Goal: Task Accomplishment & Management: Use online tool/utility

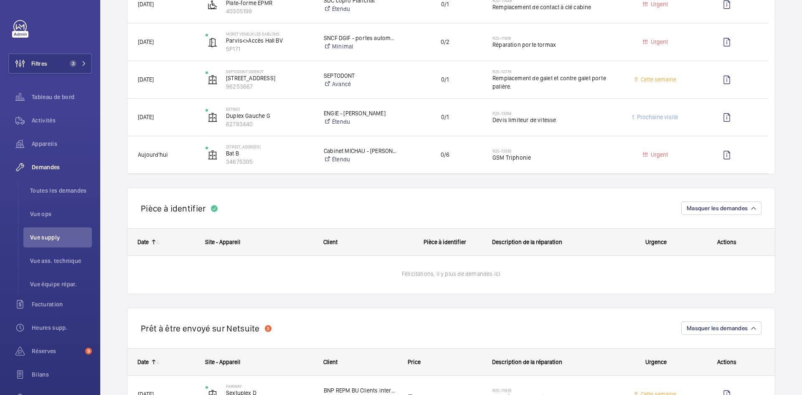
scroll to position [251, 0]
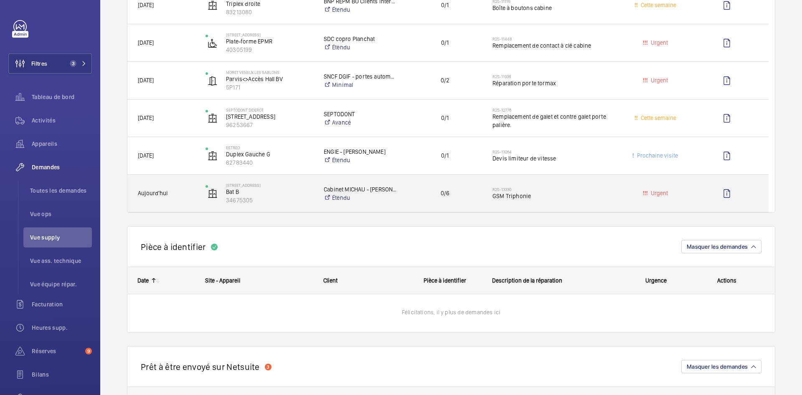
click at [189, 194] on span "Aujourd'hui" at bounding box center [166, 193] width 57 height 10
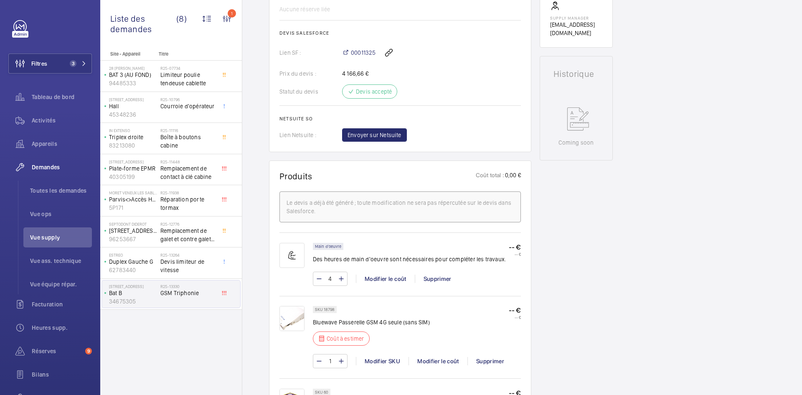
scroll to position [376, 0]
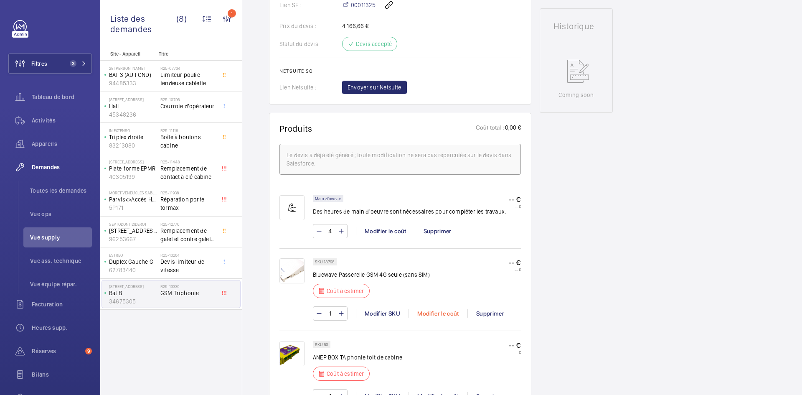
click at [443, 312] on div "Modifier le coût" at bounding box center [438, 313] width 59 height 8
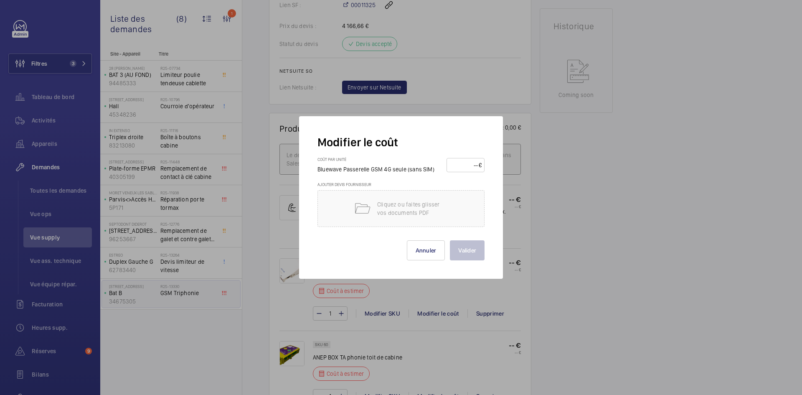
click at [462, 168] on input "number" at bounding box center [464, 164] width 29 height 13
type input "180"
click at [466, 249] on button "Valider" at bounding box center [467, 250] width 35 height 20
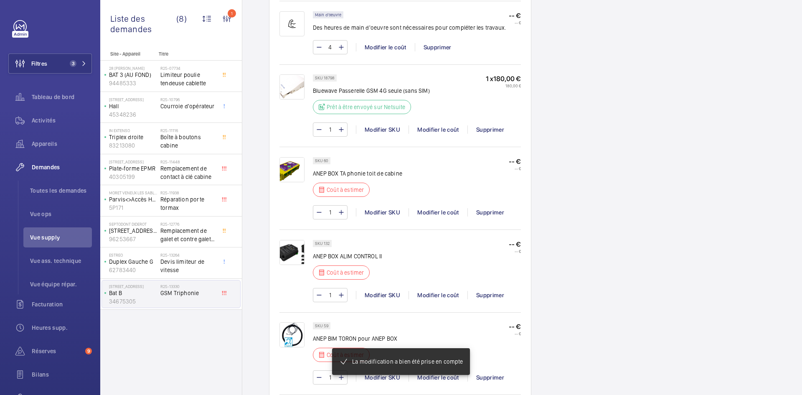
scroll to position [568, 0]
click at [326, 159] on p "SKU 60" at bounding box center [321, 160] width 13 height 3
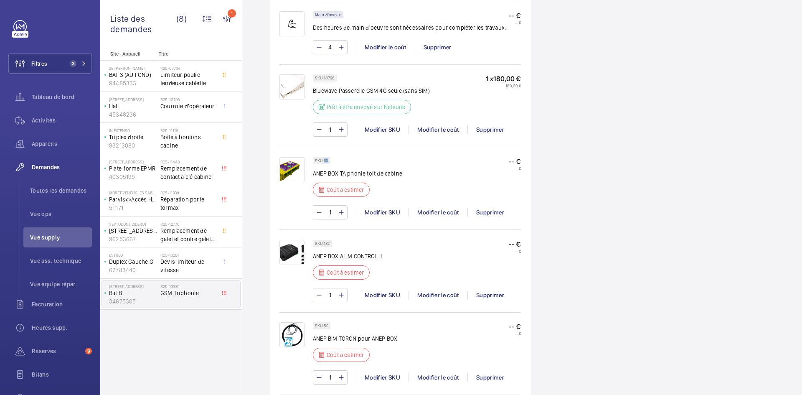
drag, startPoint x: 328, startPoint y: 159, endPoint x: 323, endPoint y: 160, distance: 5.1
click at [323, 160] on div "SKU 60" at bounding box center [322, 160] width 18 height 7
copy p "60"
click at [450, 212] on div "Modifier le coût" at bounding box center [438, 212] width 59 height 8
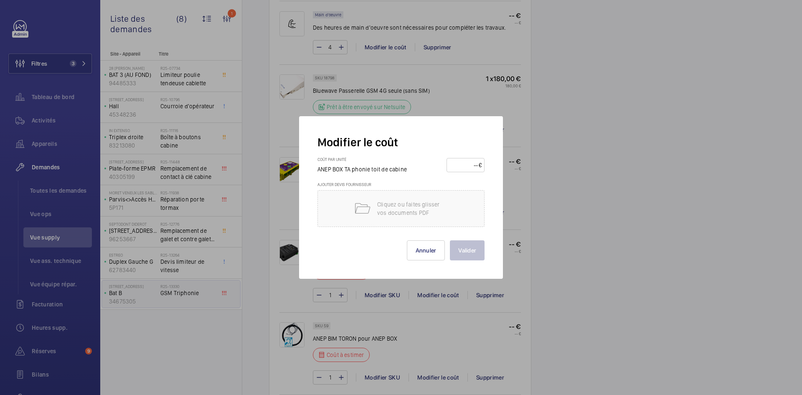
click at [458, 168] on input "number" at bounding box center [464, 164] width 29 height 13
type input "140"
click at [473, 250] on button "Valider" at bounding box center [467, 250] width 35 height 20
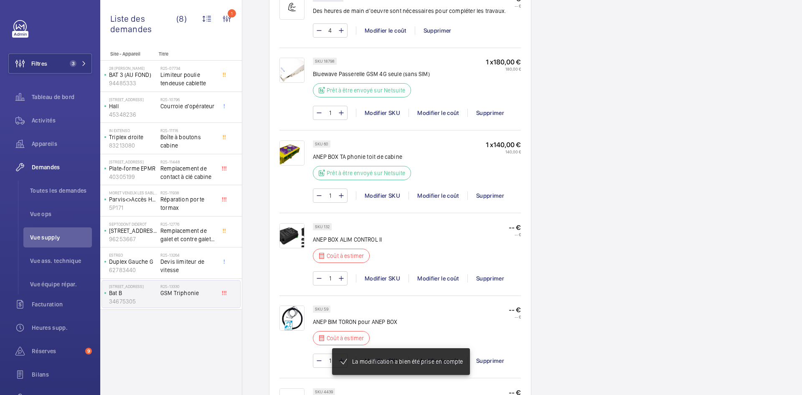
scroll to position [593, 0]
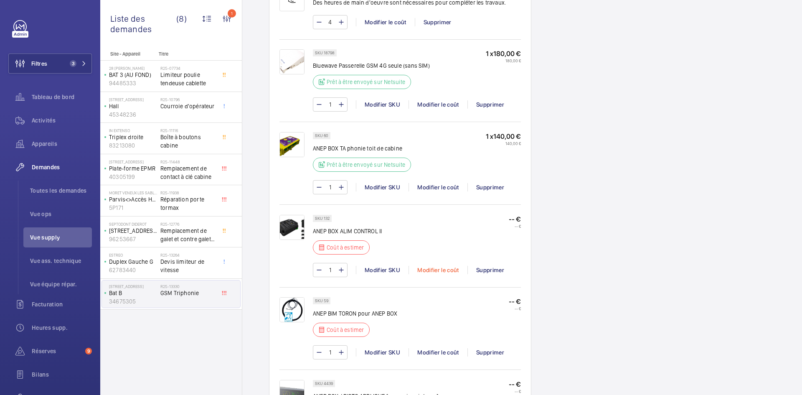
click at [444, 272] on div "Modifier le coût" at bounding box center [438, 270] width 59 height 8
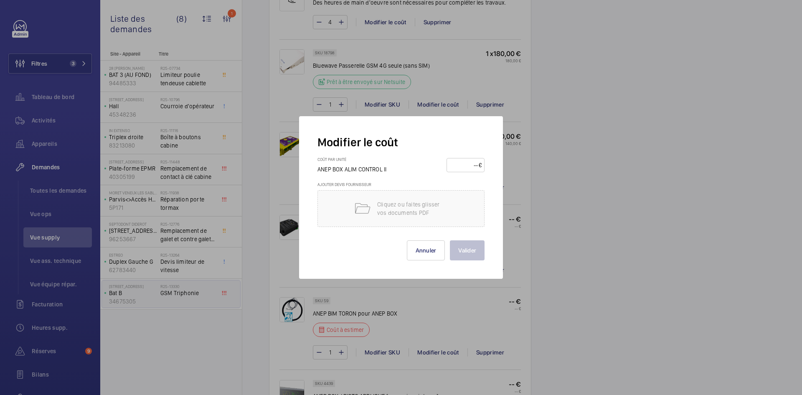
click at [467, 168] on input "number" at bounding box center [464, 164] width 29 height 13
type input "75"
click at [464, 252] on button "Valider" at bounding box center [467, 250] width 35 height 20
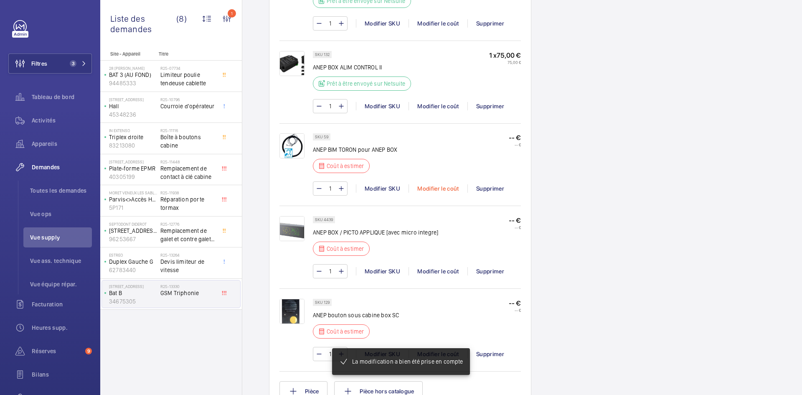
scroll to position [786, 0]
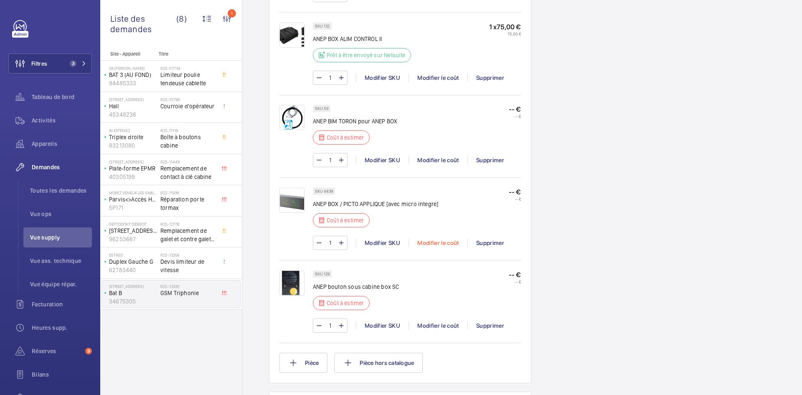
click at [437, 242] on div "Modifier le coût" at bounding box center [438, 243] width 59 height 8
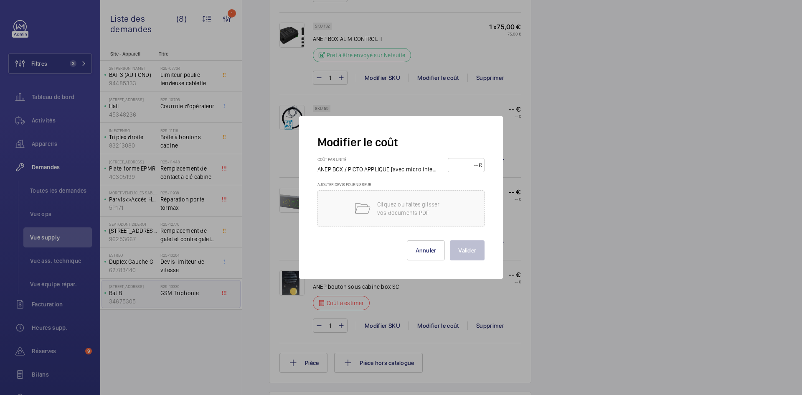
click at [461, 165] on input "number" at bounding box center [465, 164] width 28 height 13
type input "75"
click at [466, 253] on button "Valider" at bounding box center [467, 250] width 35 height 20
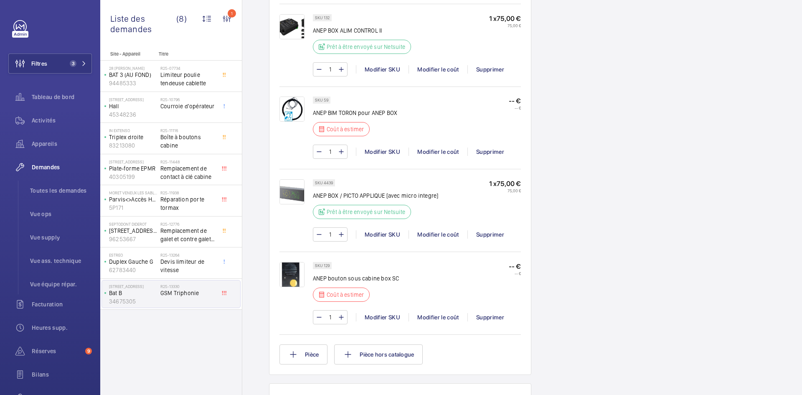
scroll to position [811, 0]
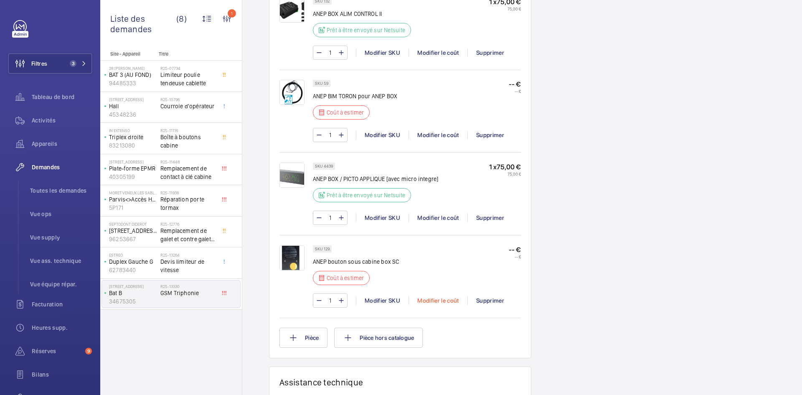
click at [443, 298] on div "Modifier le coût" at bounding box center [438, 300] width 59 height 8
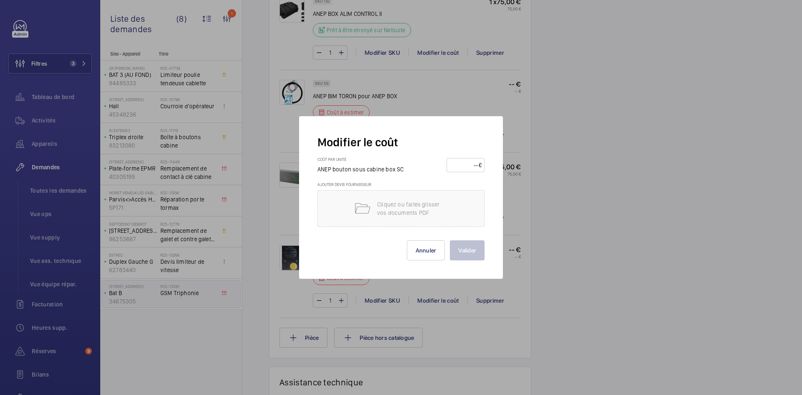
click at [471, 168] on input "number" at bounding box center [464, 164] width 29 height 13
type input "35"
click at [464, 249] on button "Valider" at bounding box center [467, 250] width 35 height 20
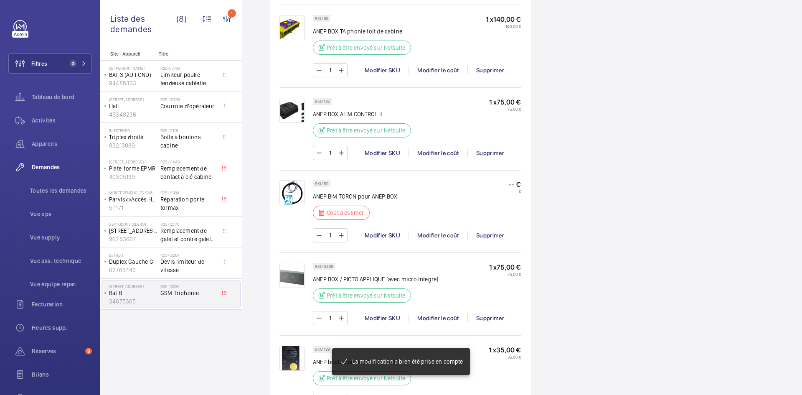
scroll to position [710, 0]
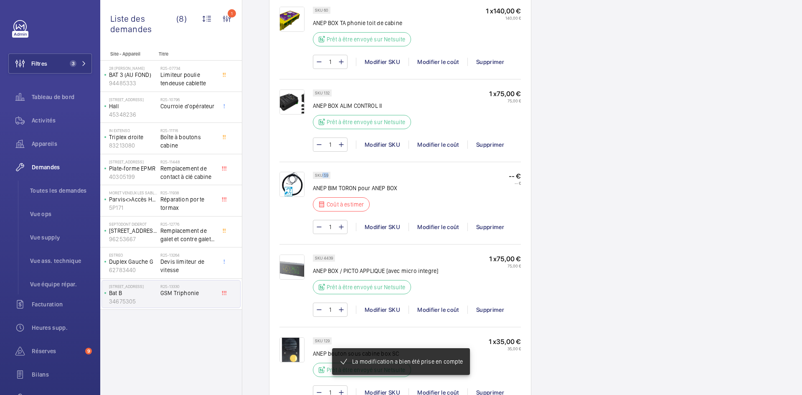
drag, startPoint x: 328, startPoint y: 183, endPoint x: 323, endPoint y: 183, distance: 5.1
click at [323, 177] on p "SKU 59" at bounding box center [321, 175] width 13 height 3
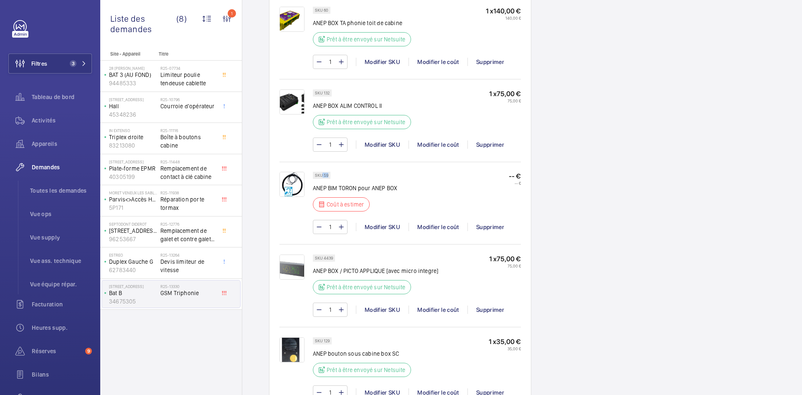
copy p "59"
click at [437, 231] on div "Modifier le coût" at bounding box center [438, 227] width 59 height 8
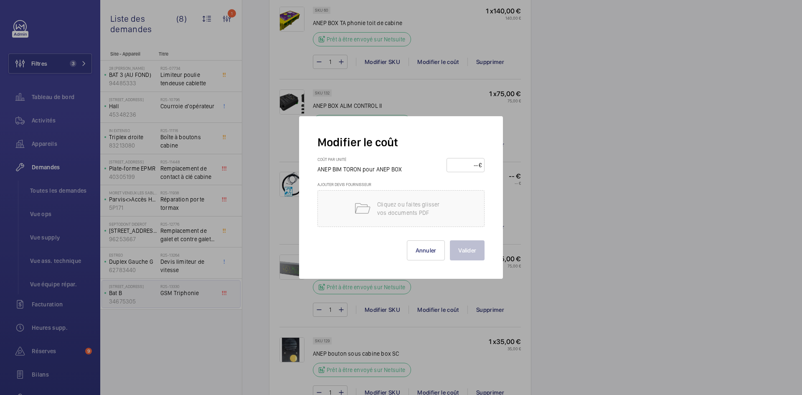
click at [459, 165] on input "number" at bounding box center [464, 164] width 29 height 13
type input "45"
click at [472, 247] on button "Valider" at bounding box center [467, 250] width 35 height 20
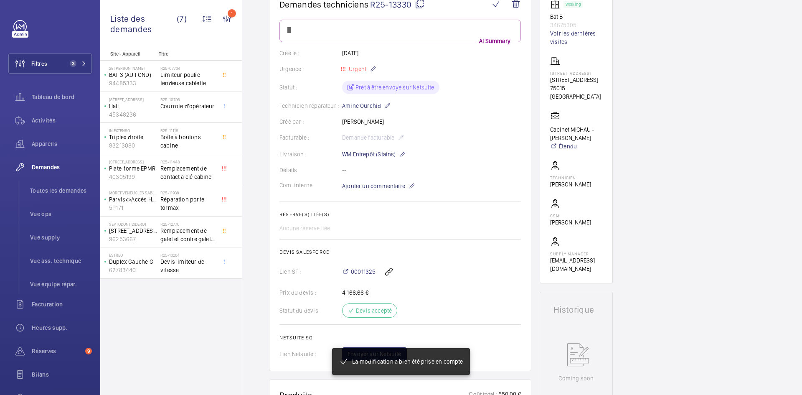
scroll to position [0, 0]
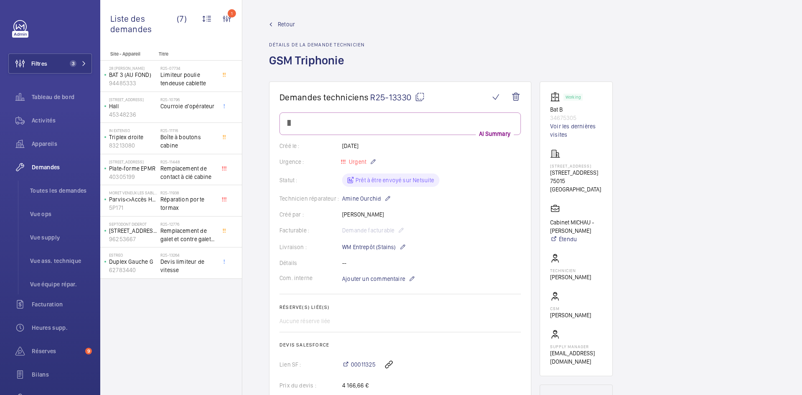
click at [286, 20] on span "Retour" at bounding box center [286, 24] width 17 height 8
